Goal: Task Accomplishment & Management: Complete application form

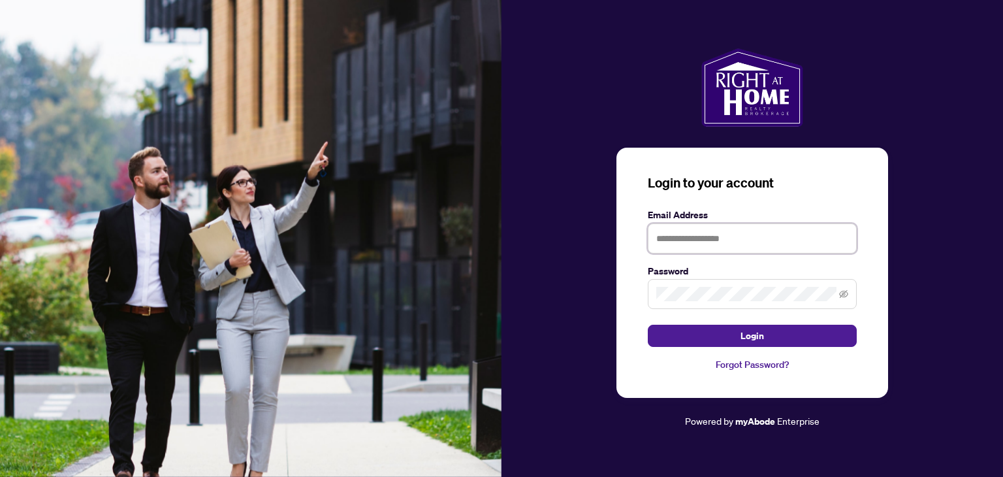
click at [673, 237] on input "text" at bounding box center [752, 238] width 209 height 30
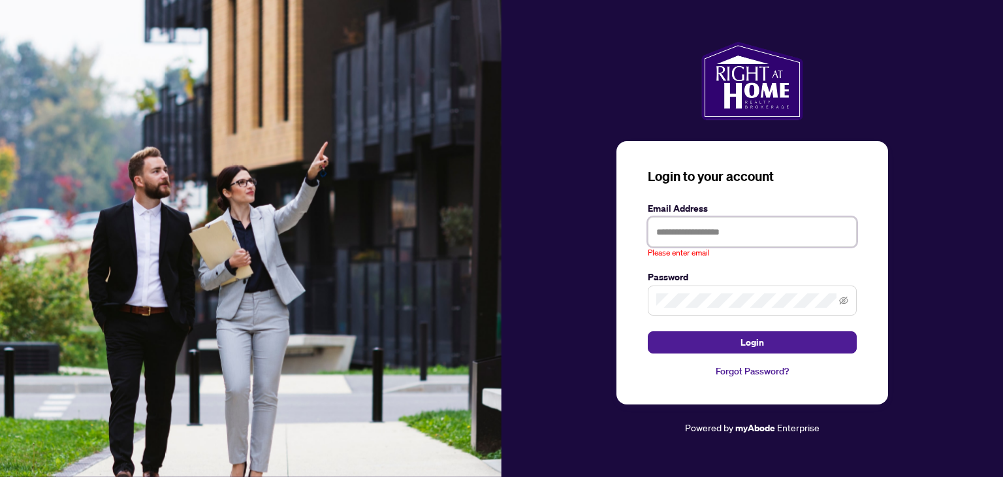
type input "**********"
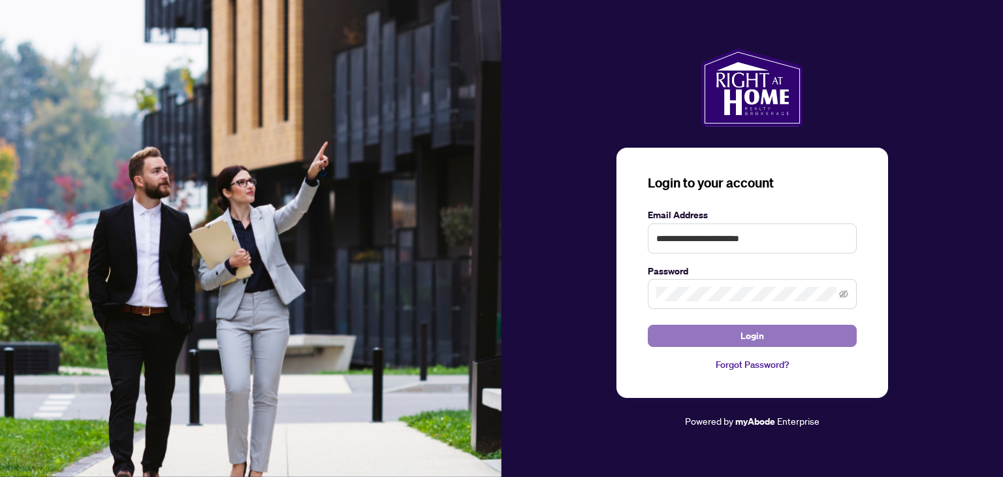
click at [698, 333] on button "Login" at bounding box center [752, 336] width 209 height 22
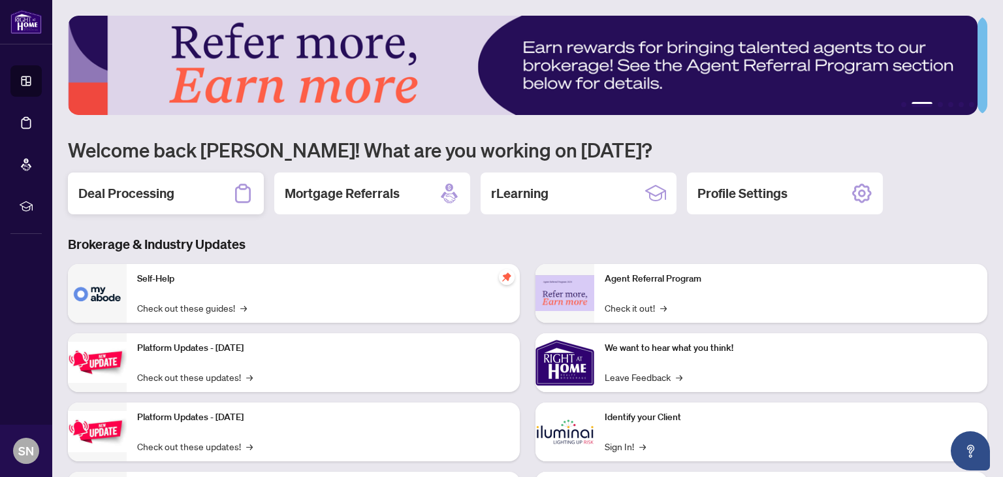
click at [201, 193] on div "Deal Processing" at bounding box center [166, 193] width 196 height 42
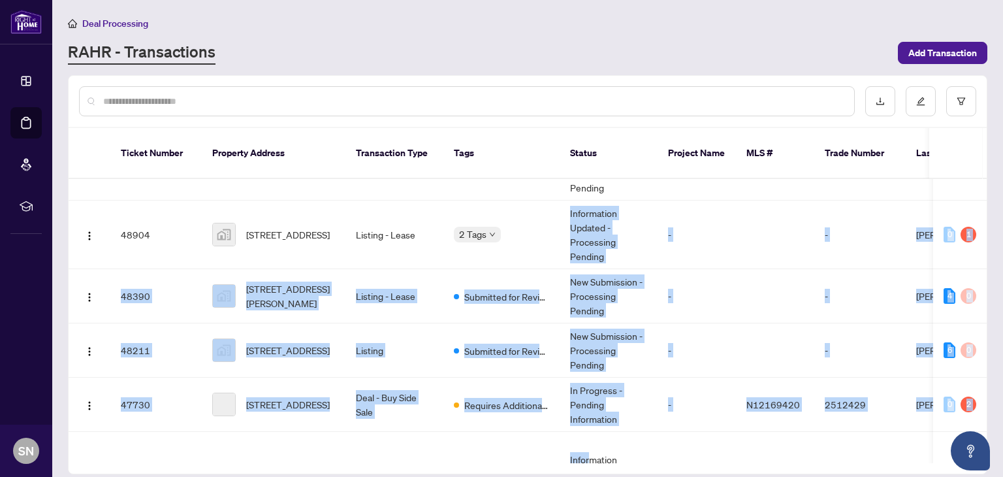
scroll to position [269, 0]
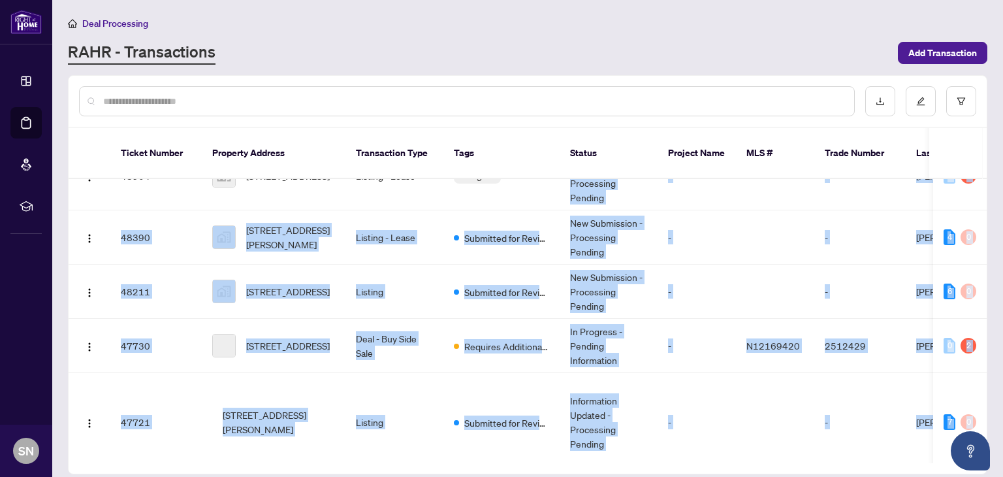
drag, startPoint x: 535, startPoint y: 440, endPoint x: 591, endPoint y: 447, distance: 56.6
click at [591, 447] on div "Ticket Number Property Address Transaction Type Tags Status Project Name MLS # …" at bounding box center [528, 301] width 919 height 346
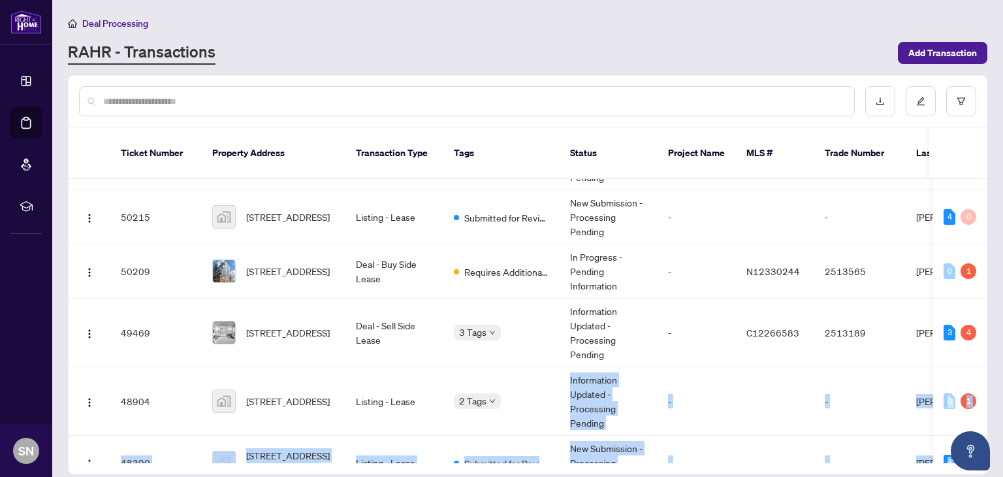
scroll to position [0, 0]
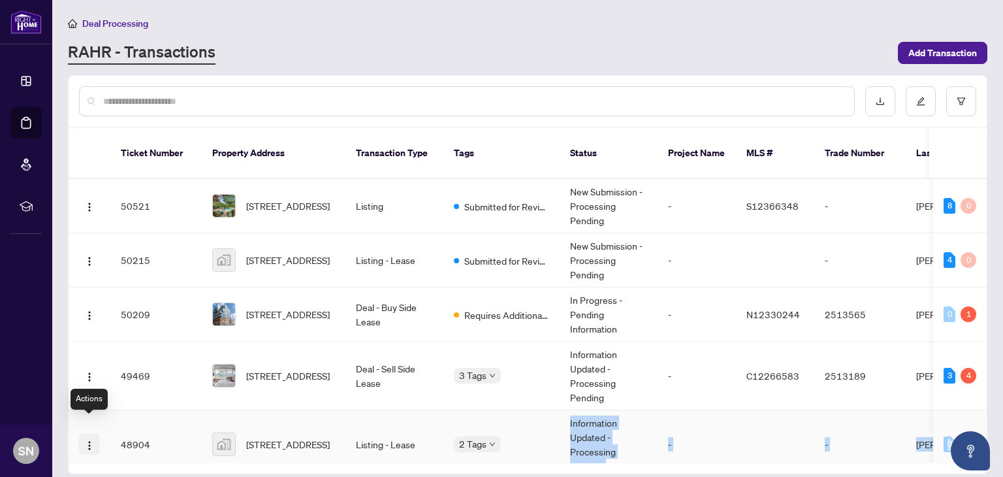
click at [89, 440] on img "button" at bounding box center [89, 445] width 10 height 10
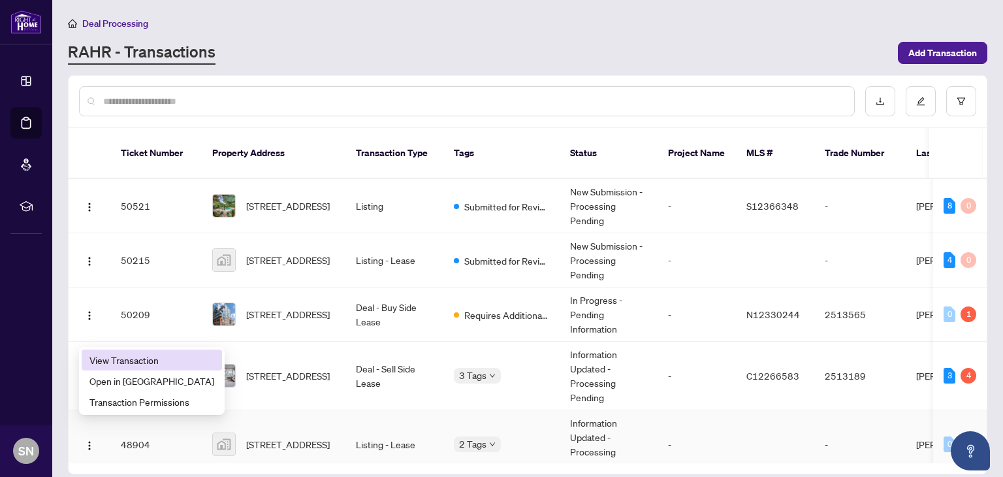
click at [106, 363] on span "View Transaction" at bounding box center [152, 360] width 125 height 14
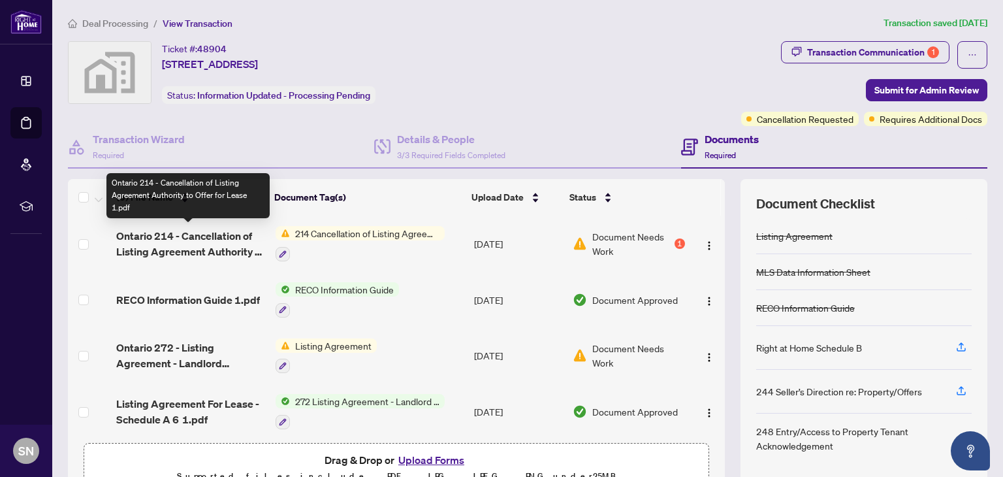
click at [197, 233] on span "Ontario 214 - Cancellation of Listing Agreement Authority to Offer for Lease 1.…" at bounding box center [190, 243] width 148 height 31
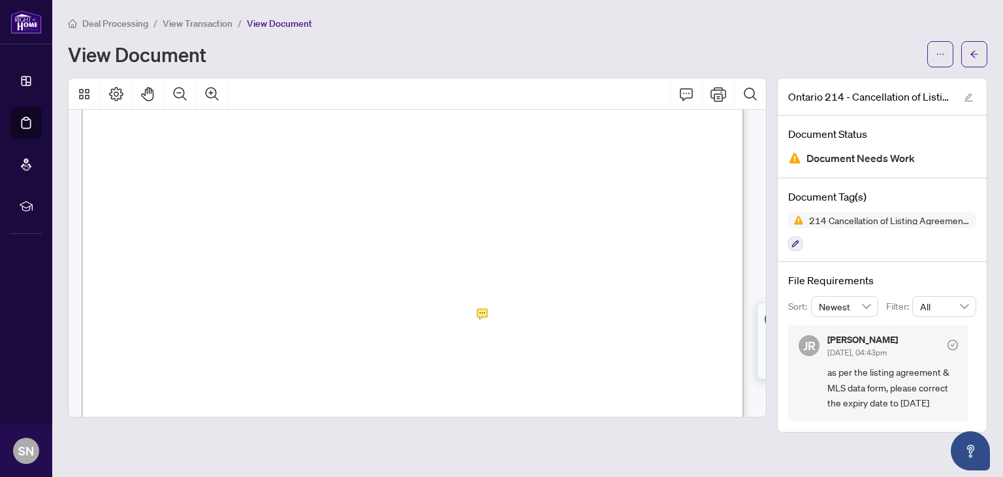
scroll to position [55, 0]
click at [956, 57] on div at bounding box center [958, 54] width 60 height 26
click at [946, 57] on button "button" at bounding box center [941, 54] width 26 height 26
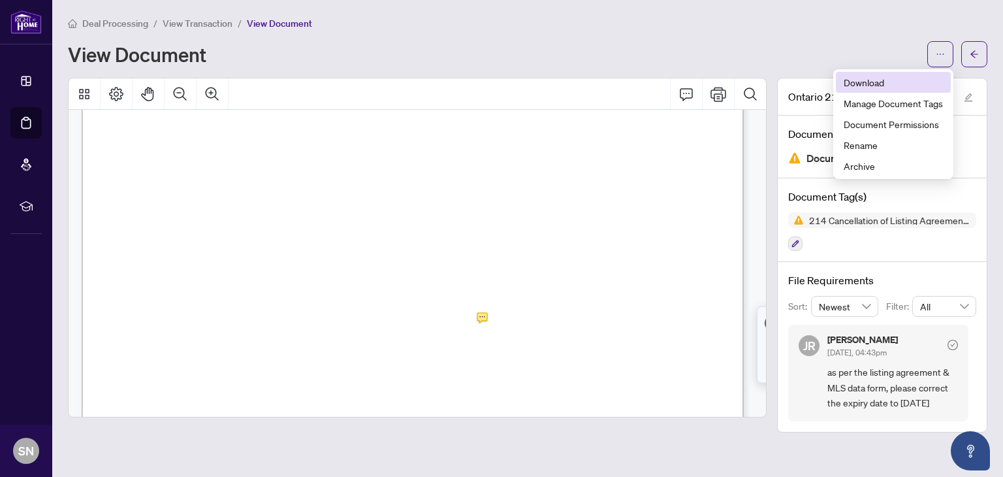
click at [899, 80] on span "Download" at bounding box center [893, 82] width 99 height 14
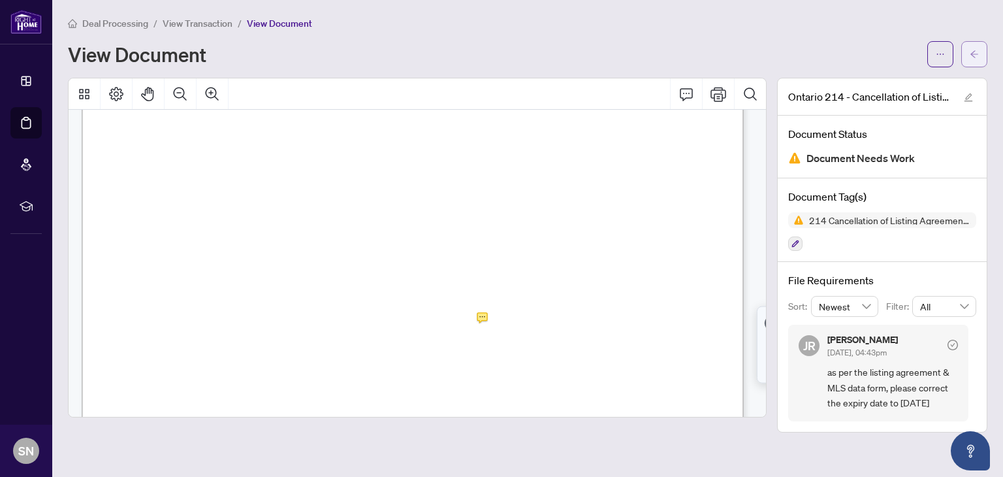
click at [977, 54] on icon "arrow-left" at bounding box center [975, 53] width 8 height 7
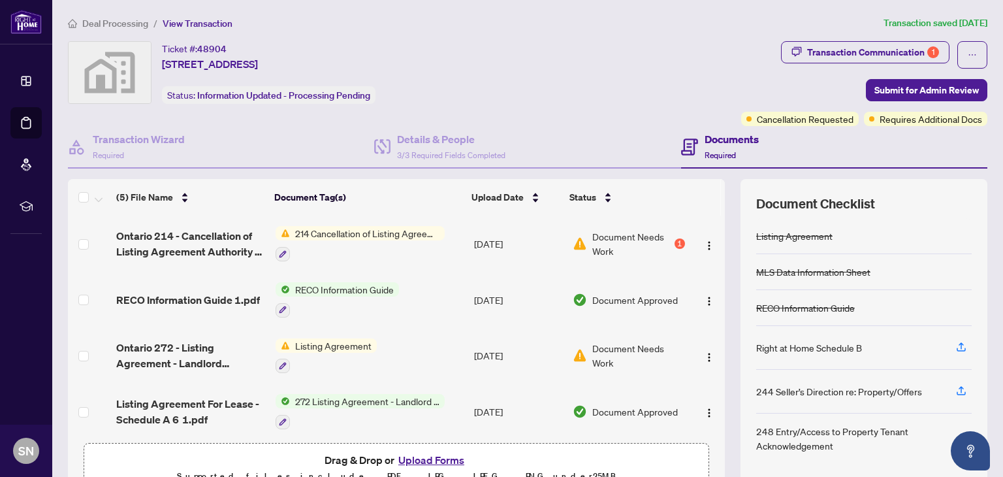
click at [421, 455] on button "Upload Forms" at bounding box center [432, 459] width 74 height 17
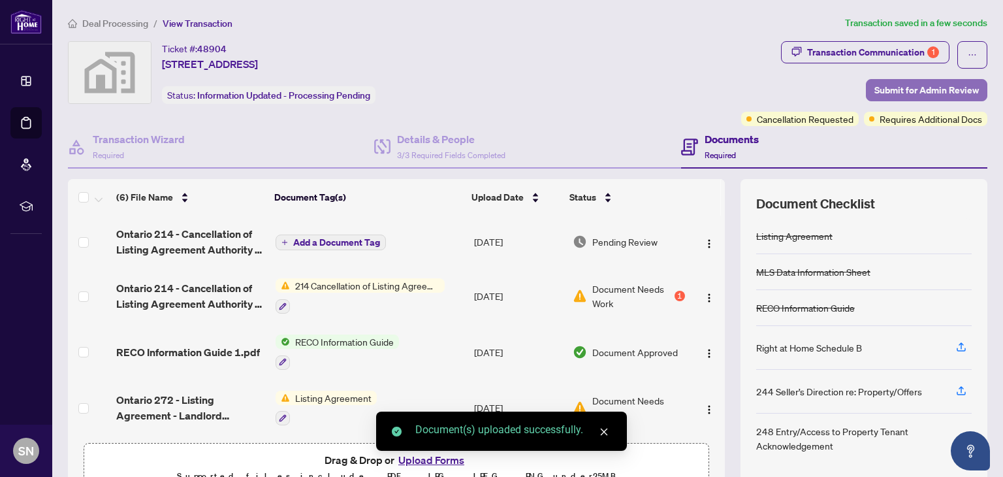
click at [875, 91] on span "Submit for Admin Review" at bounding box center [927, 90] width 105 height 21
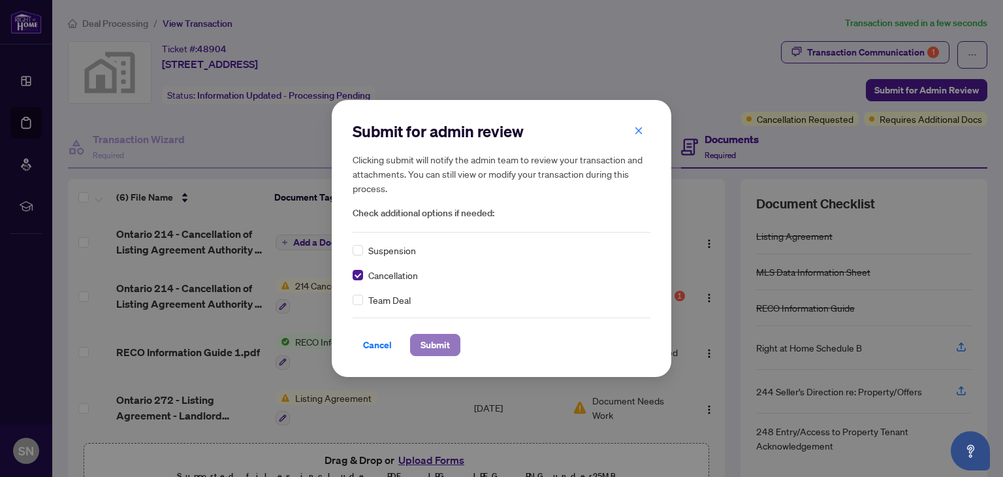
click at [440, 344] on span "Submit" at bounding box center [435, 344] width 29 height 21
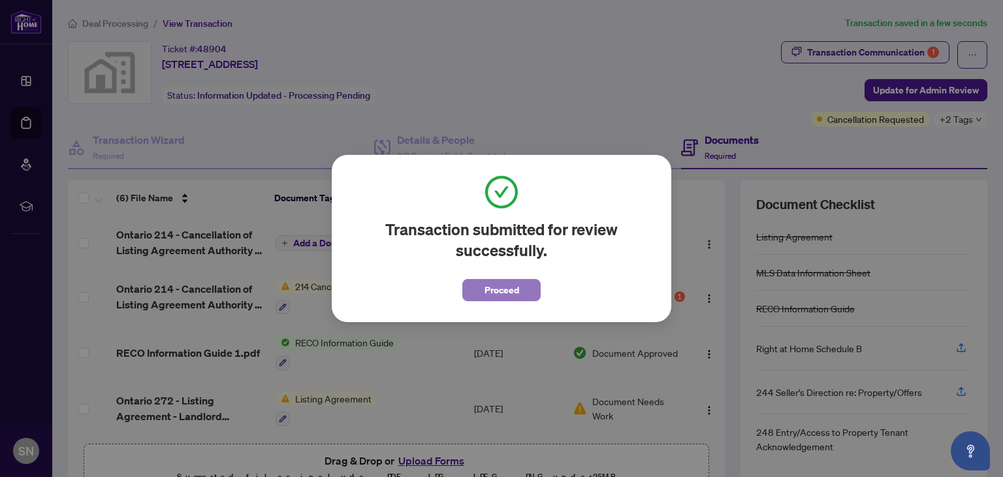
click at [491, 293] on span "Proceed" at bounding box center [502, 290] width 35 height 21
